Goal: Information Seeking & Learning: Check status

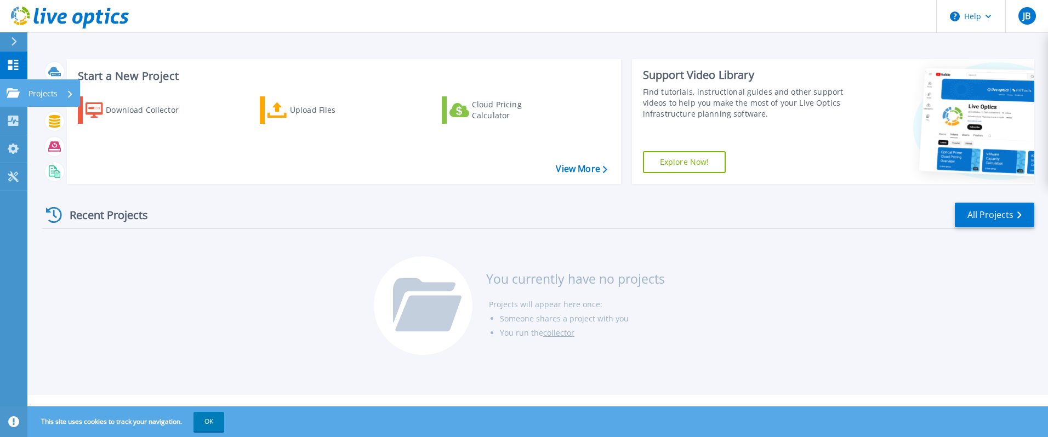
click at [58, 91] on div "Projects" at bounding box center [50, 93] width 45 height 28
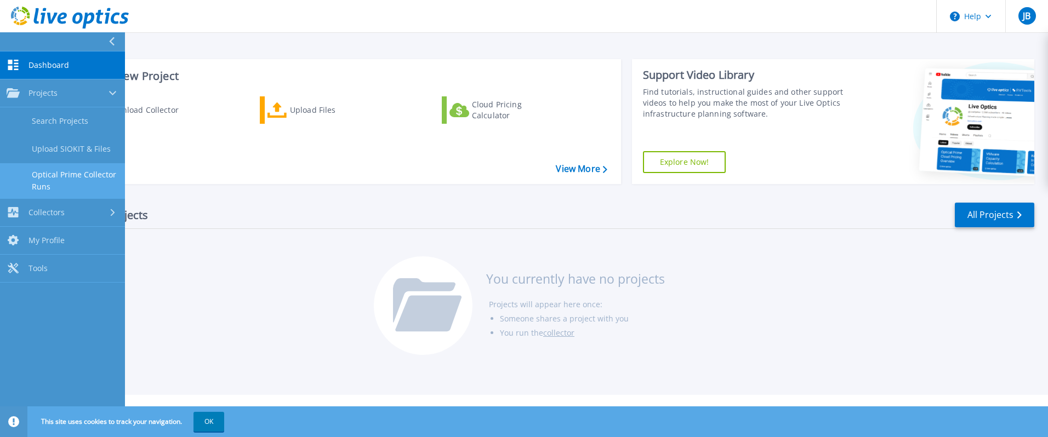
click at [50, 179] on link "Optical Prime Collector Runs" at bounding box center [62, 180] width 125 height 35
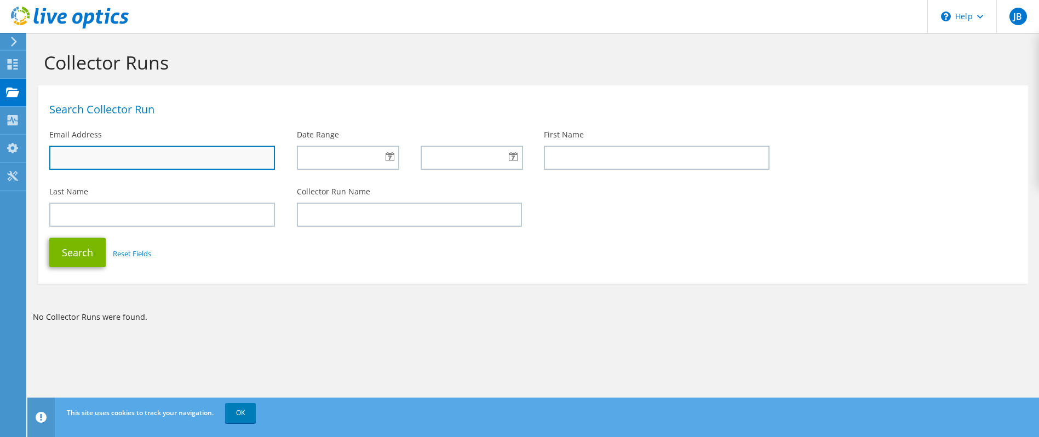
click at [114, 157] on input "text" at bounding box center [162, 158] width 226 height 24
type input "joshua.brown@thundervalleyresort.com"
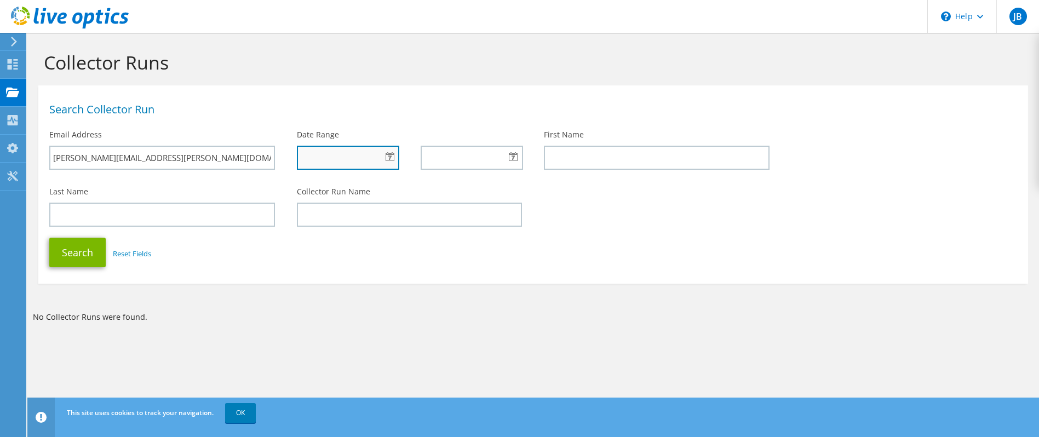
click at [324, 164] on input "text" at bounding box center [348, 158] width 102 height 24
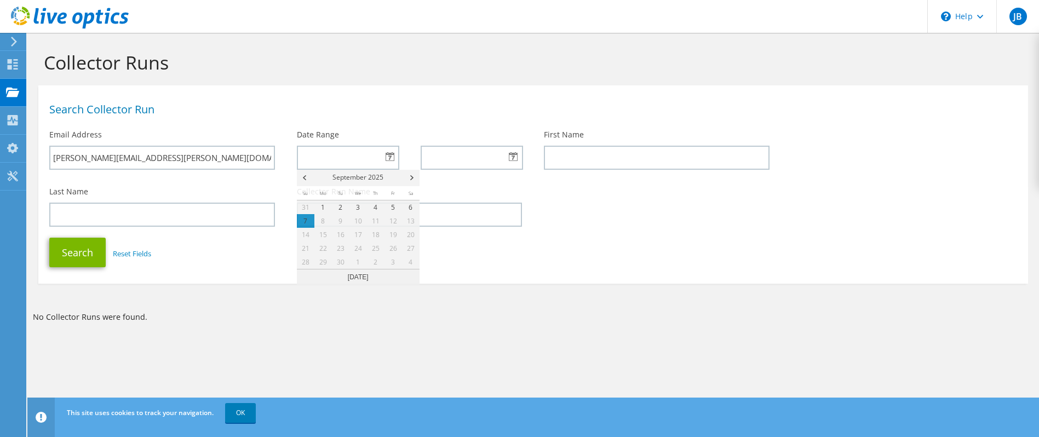
click at [389, 155] on div at bounding box center [348, 158] width 102 height 24
click at [324, 205] on link "1" at bounding box center [323, 208] width 18 height 14
type input "09/01/2025"
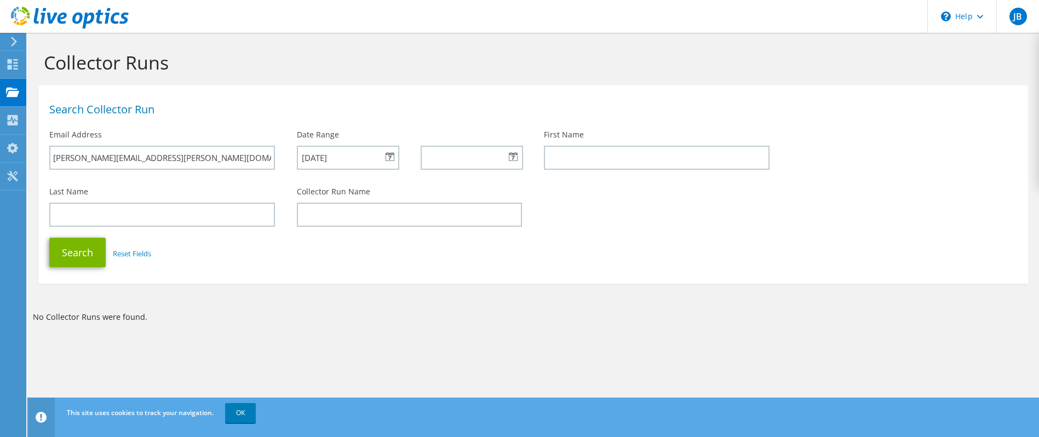
click at [512, 156] on div at bounding box center [472, 158] width 102 height 24
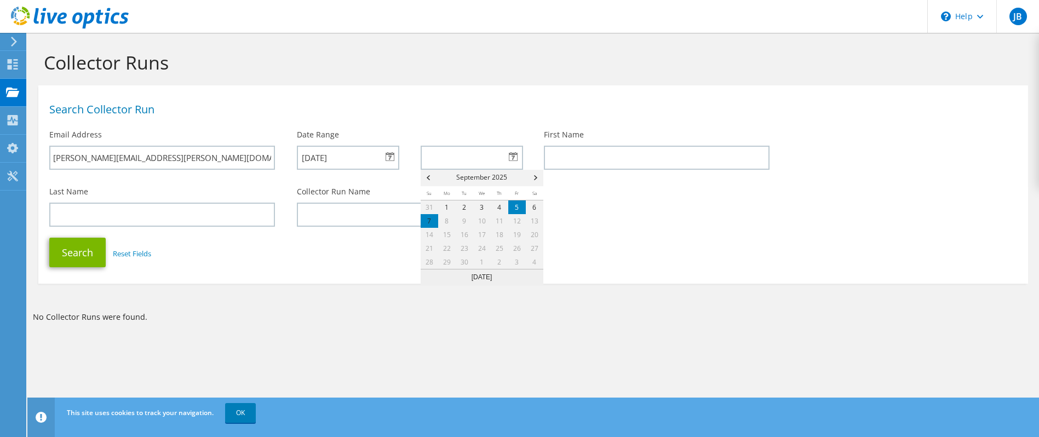
click at [517, 205] on link "5" at bounding box center [517, 208] width 18 height 14
type input "09/05/2025"
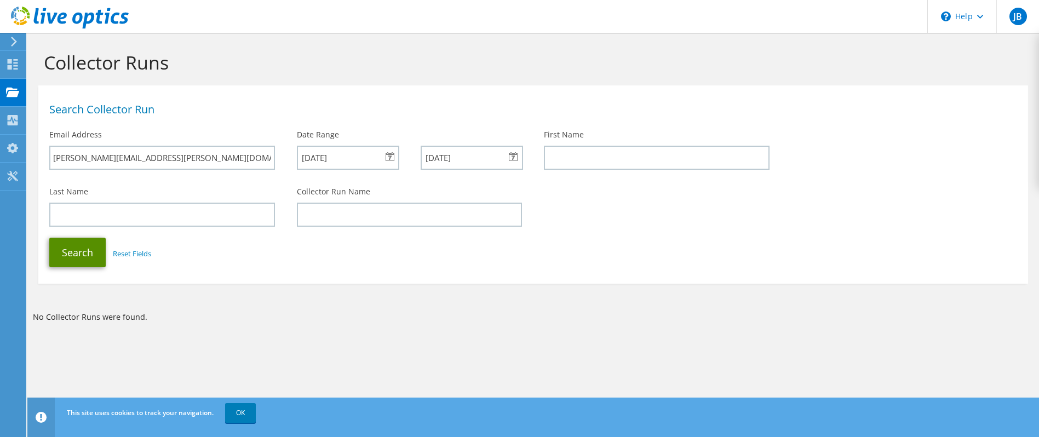
click at [81, 256] on button "Search" at bounding box center [77, 253] width 56 height 30
click at [247, 409] on link "OK" at bounding box center [240, 413] width 31 height 20
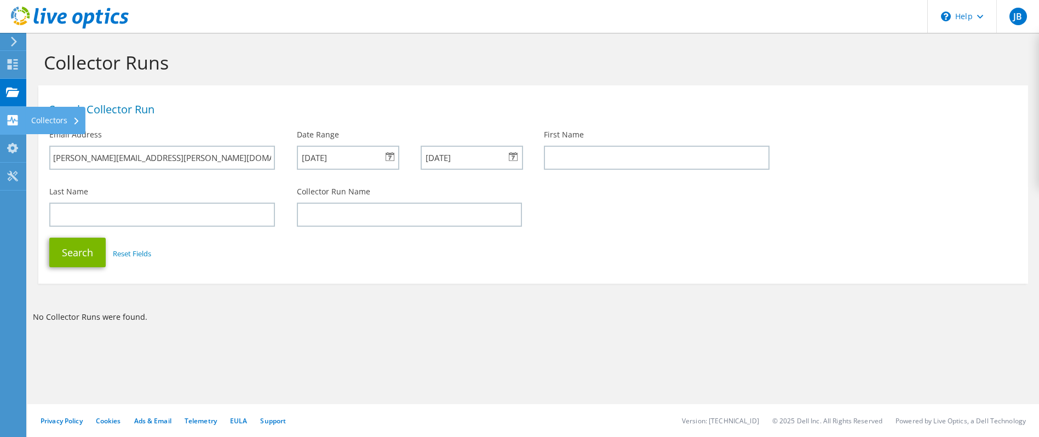
click at [48, 119] on div "Collectors" at bounding box center [56, 120] width 60 height 27
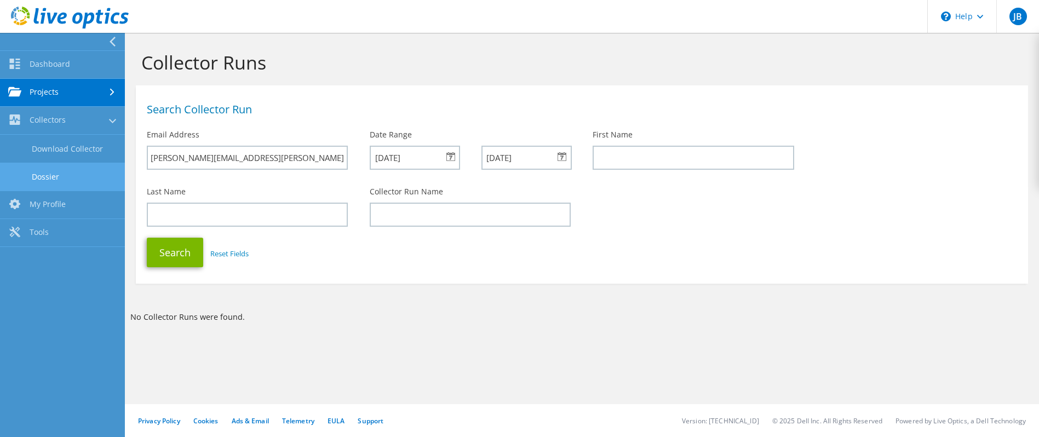
click at [49, 172] on link "Dossier" at bounding box center [62, 177] width 125 height 28
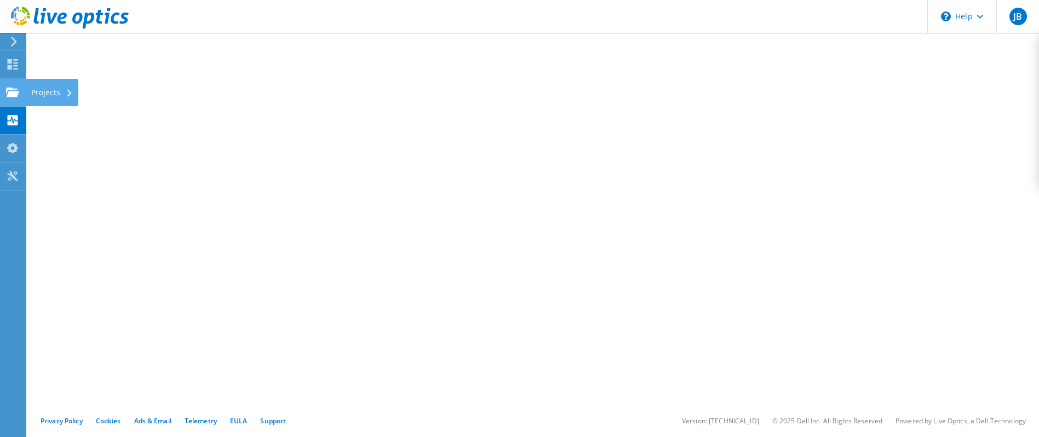
click at [31, 93] on div "Projects" at bounding box center [52, 92] width 53 height 27
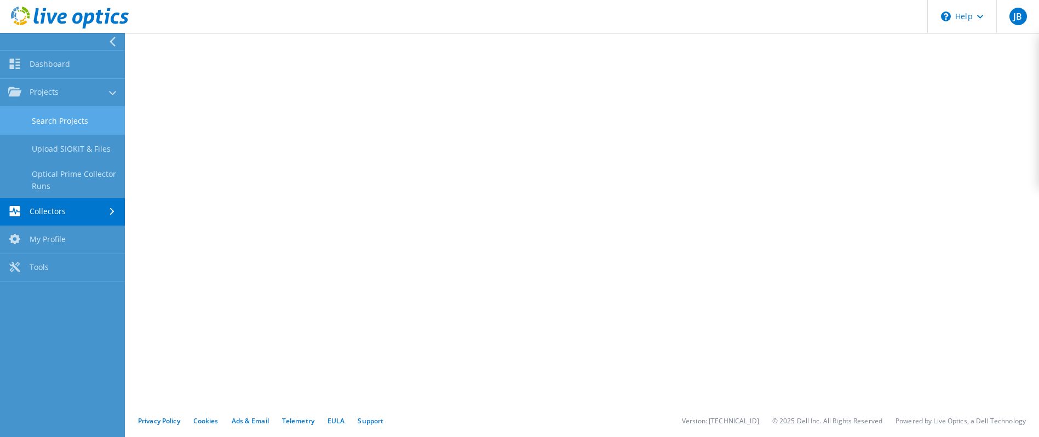
click at [49, 117] on link "Search Projects" at bounding box center [62, 121] width 125 height 28
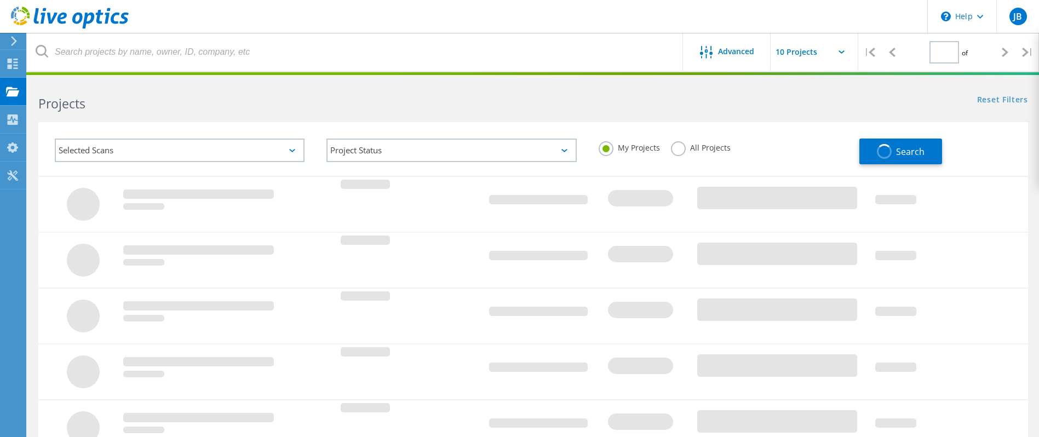
type input "1"
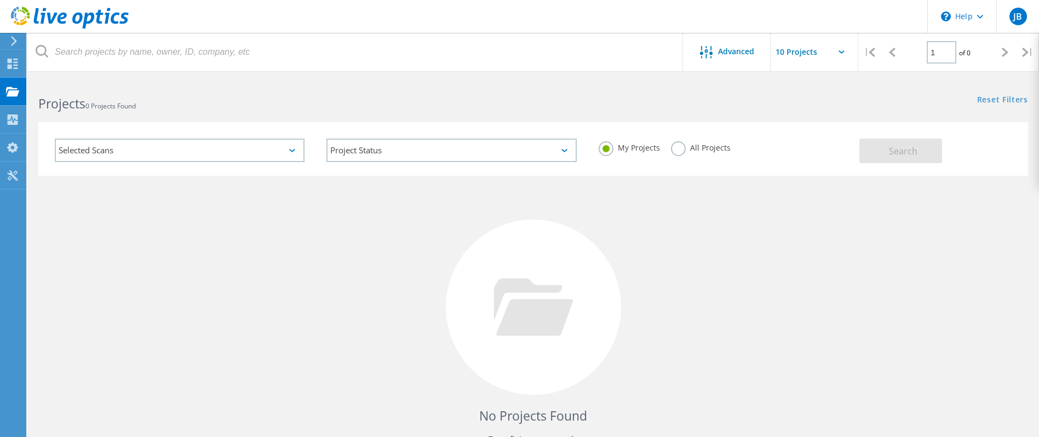
click at [153, 147] on div "Selected Scans" at bounding box center [180, 151] width 250 height 24
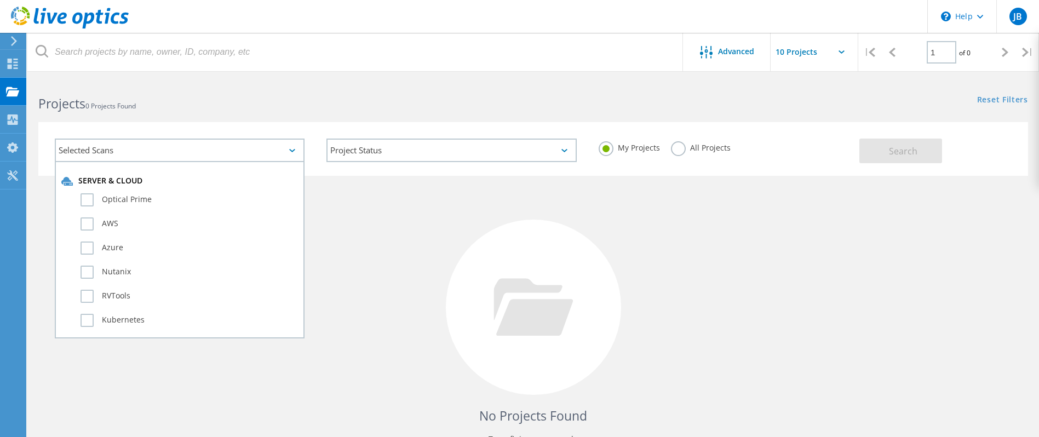
click at [677, 148] on label "All Projects" at bounding box center [701, 146] width 60 height 10
click at [0, 0] on input "All Projects" at bounding box center [0, 0] width 0 height 0
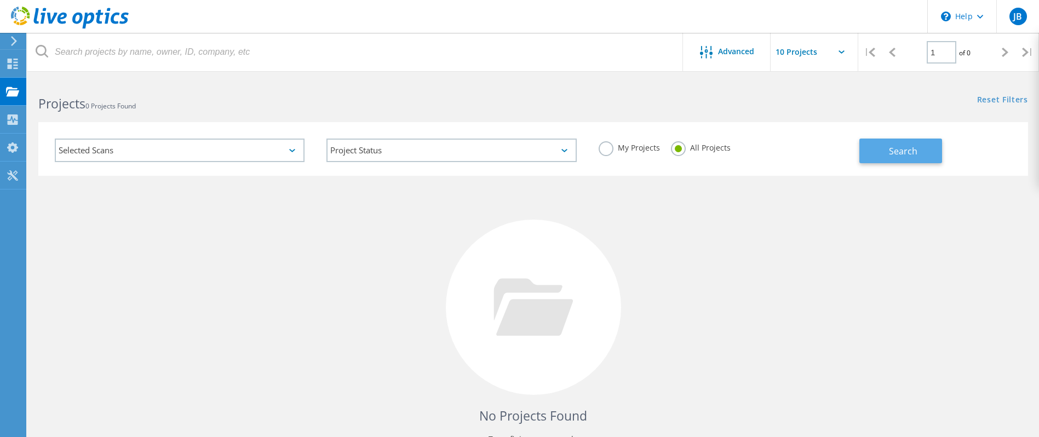
click at [886, 145] on button "Search" at bounding box center [901, 151] width 83 height 25
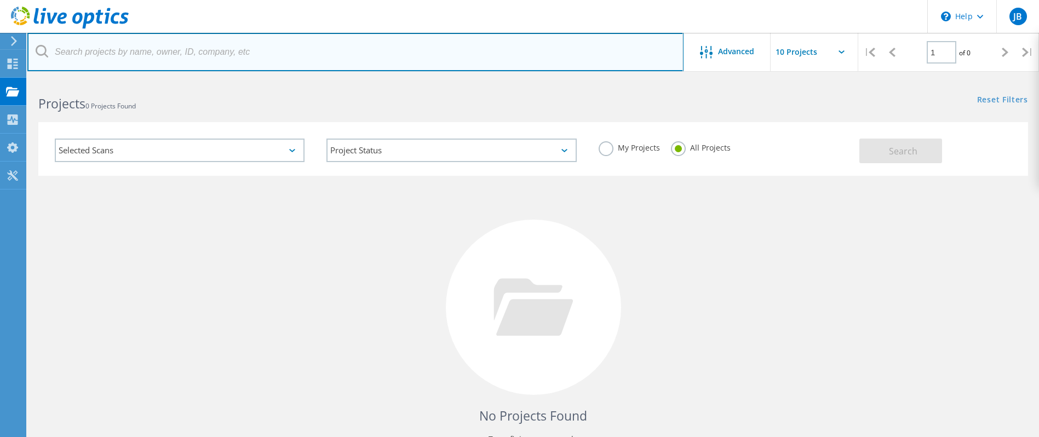
click at [141, 50] on input "text" at bounding box center [355, 52] width 656 height 38
type input "thunder valley"
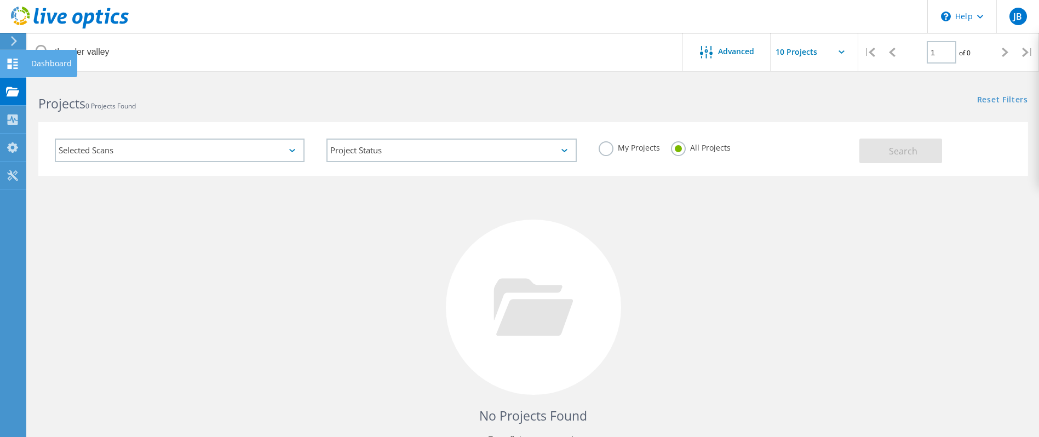
click at [45, 60] on div "Dashboard" at bounding box center [51, 64] width 41 height 8
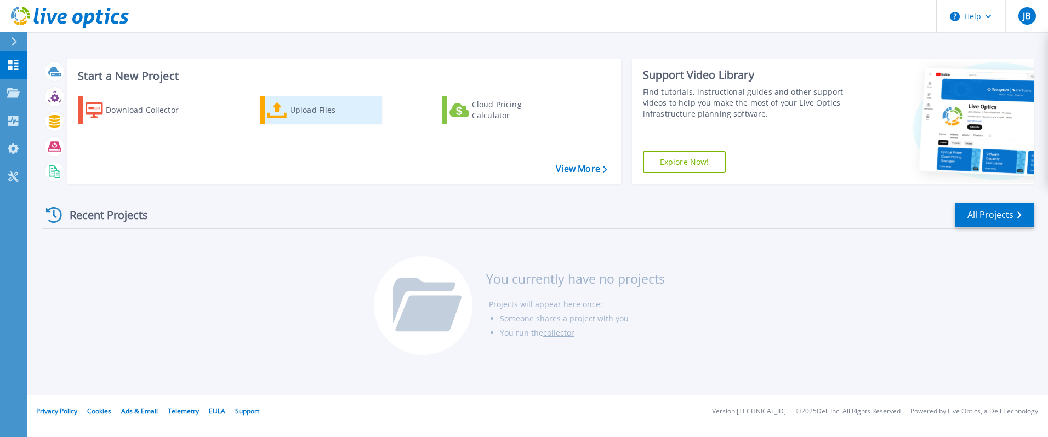
click at [323, 110] on div "Upload Files" at bounding box center [334, 110] width 88 height 22
